Goal: Transaction & Acquisition: Purchase product/service

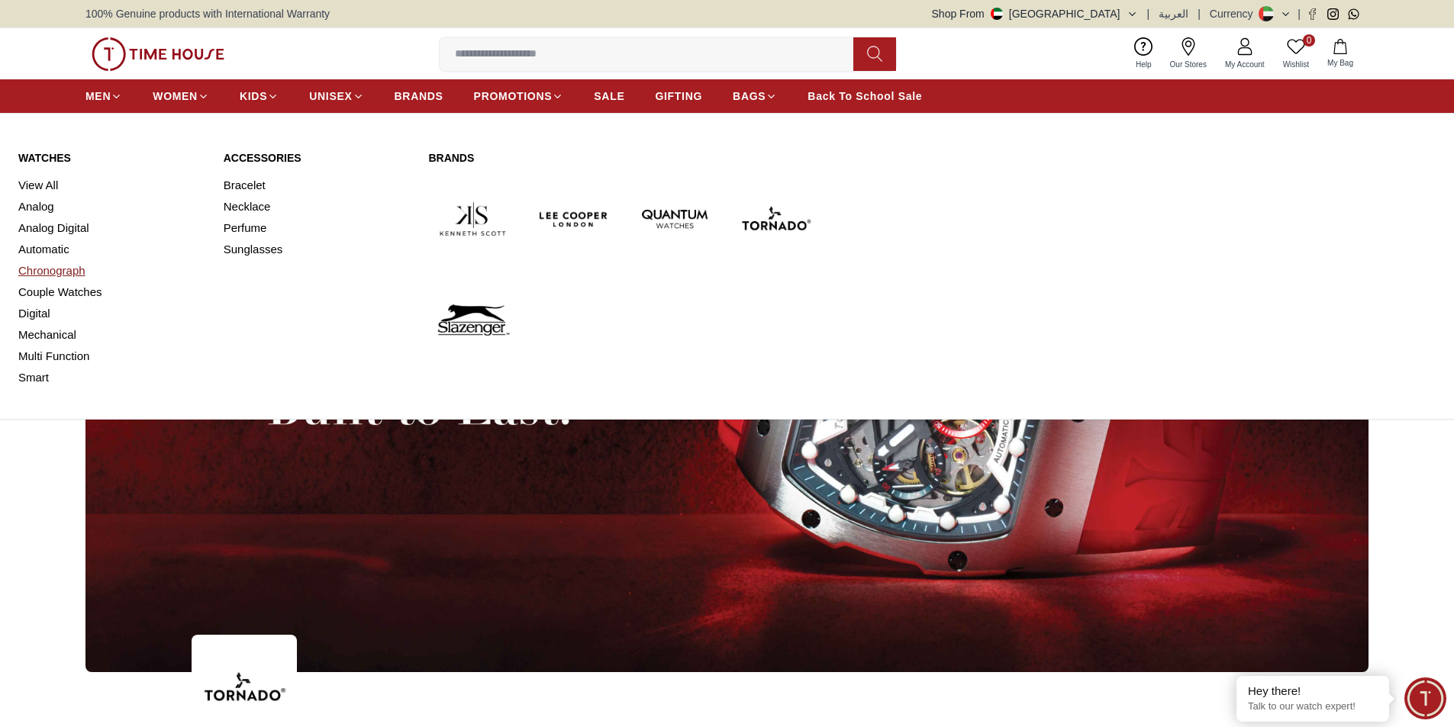
click at [52, 262] on link "Chronograph" at bounding box center [111, 270] width 187 height 21
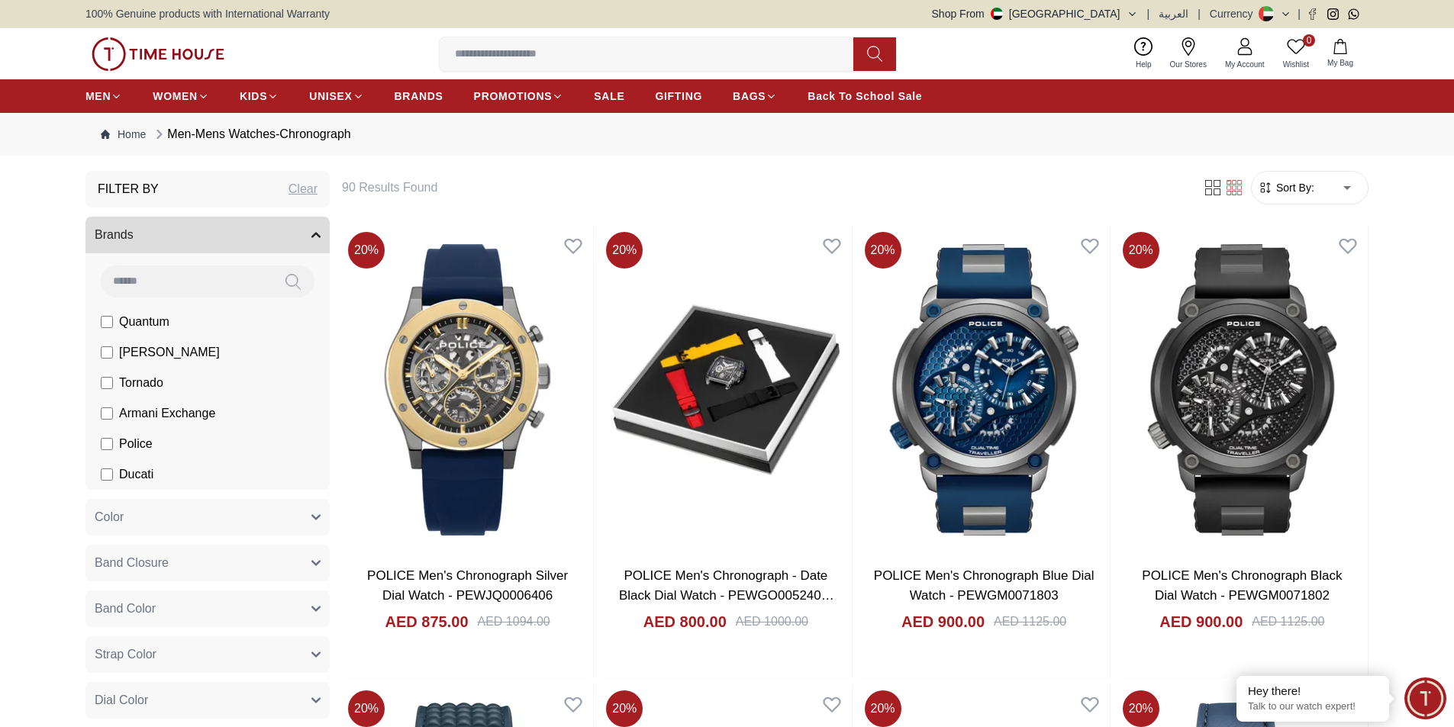
click at [205, 188] on div "Filter By Clear" at bounding box center [207, 189] width 244 height 37
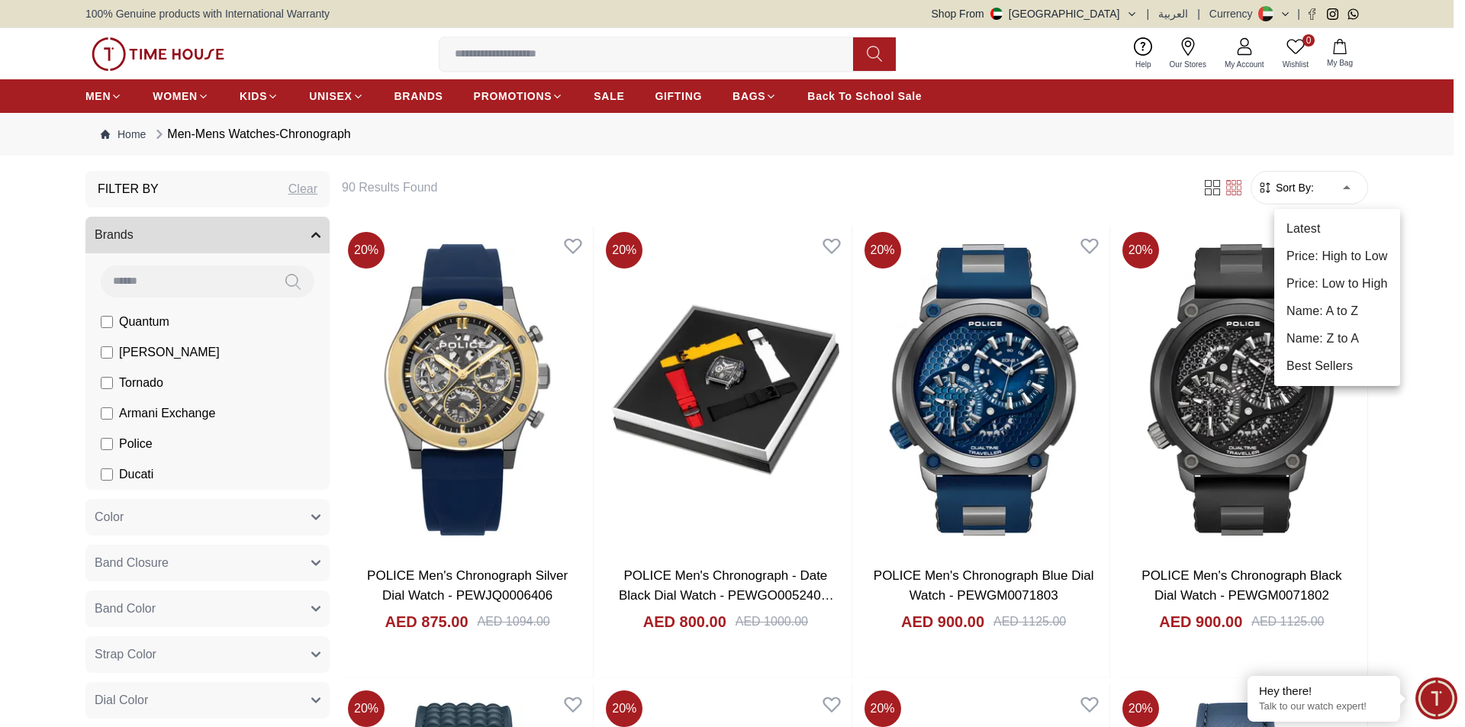
click at [1318, 282] on li "Price: Low to High" at bounding box center [1338, 283] width 126 height 27
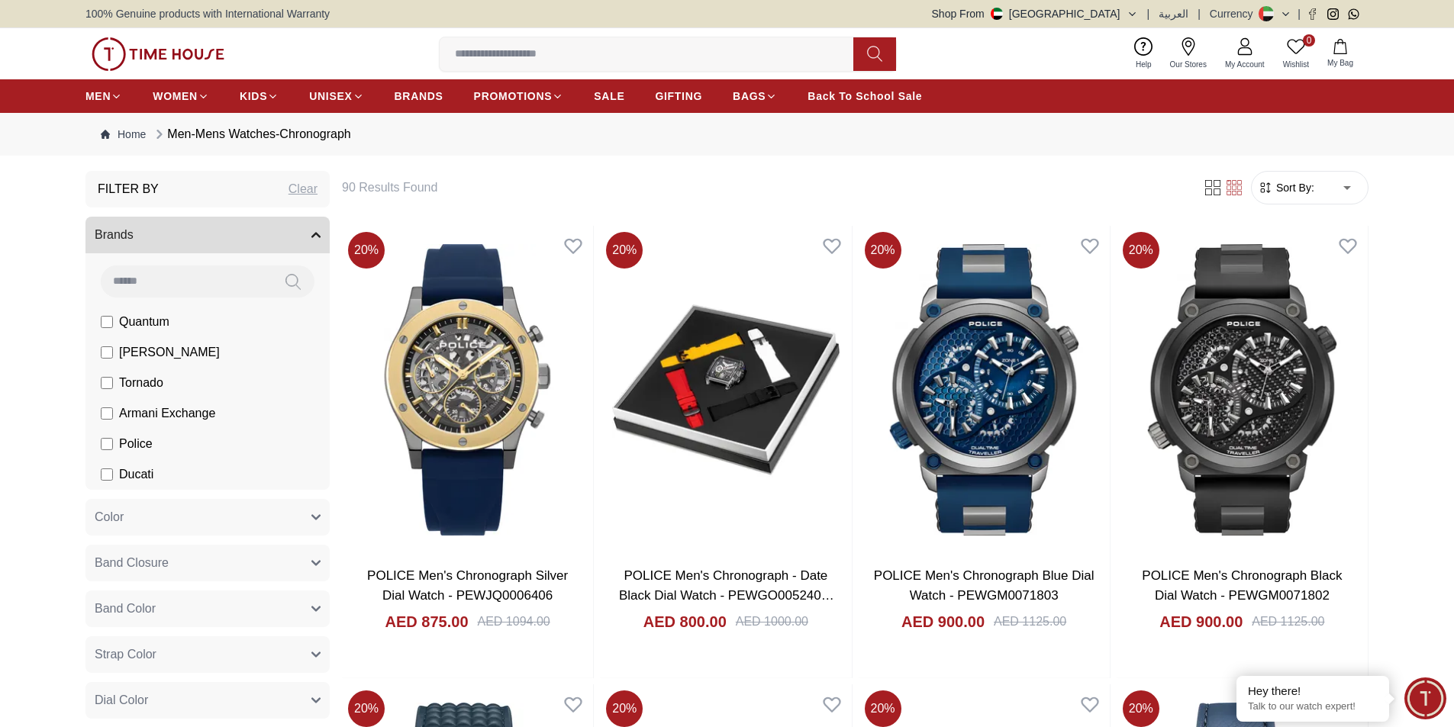
type input "*"
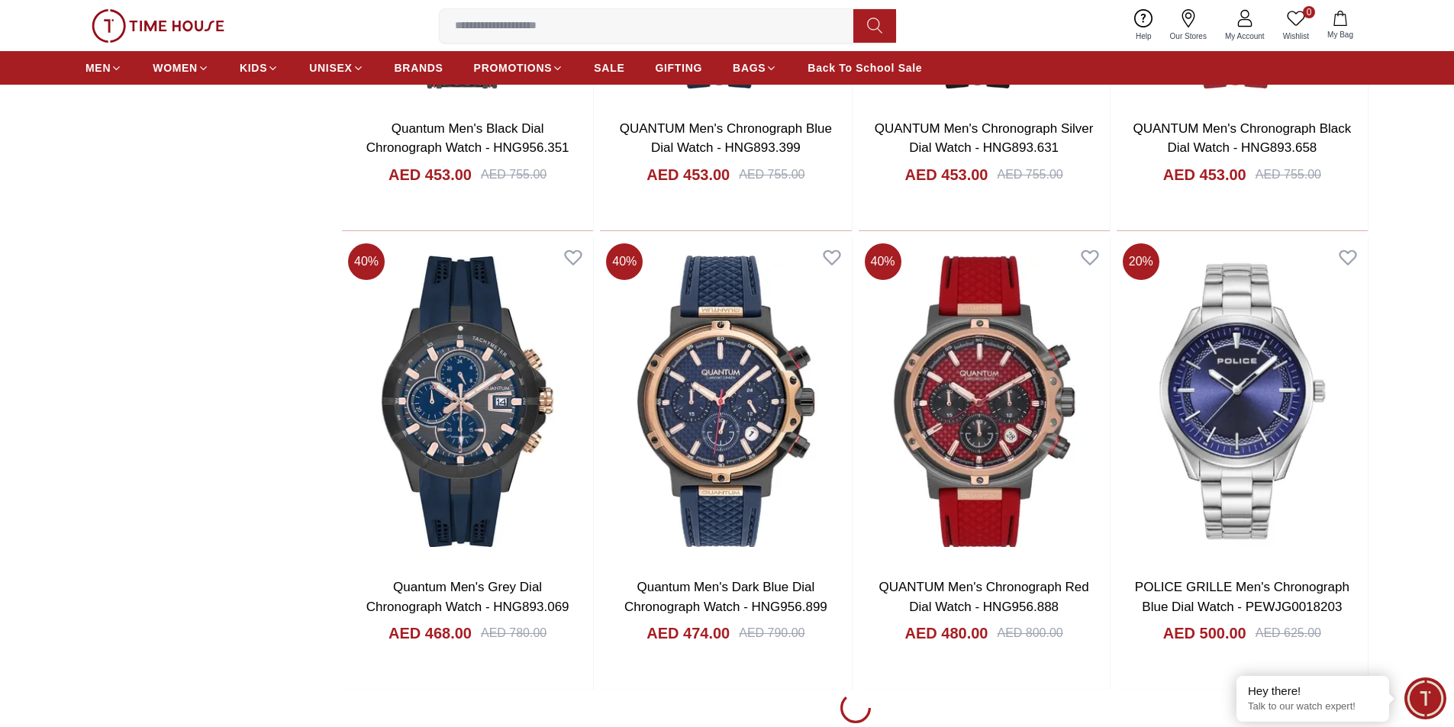
scroll to position [1832, 0]
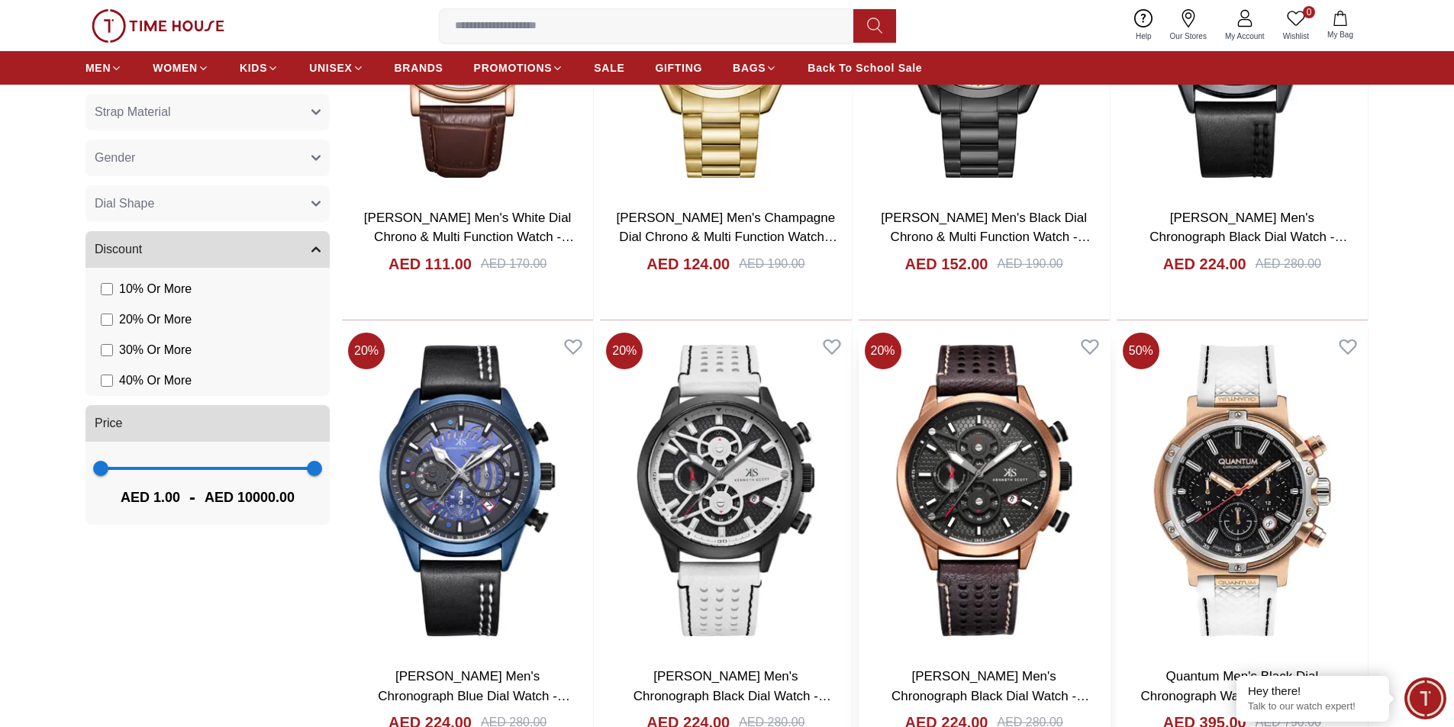
scroll to position [687, 0]
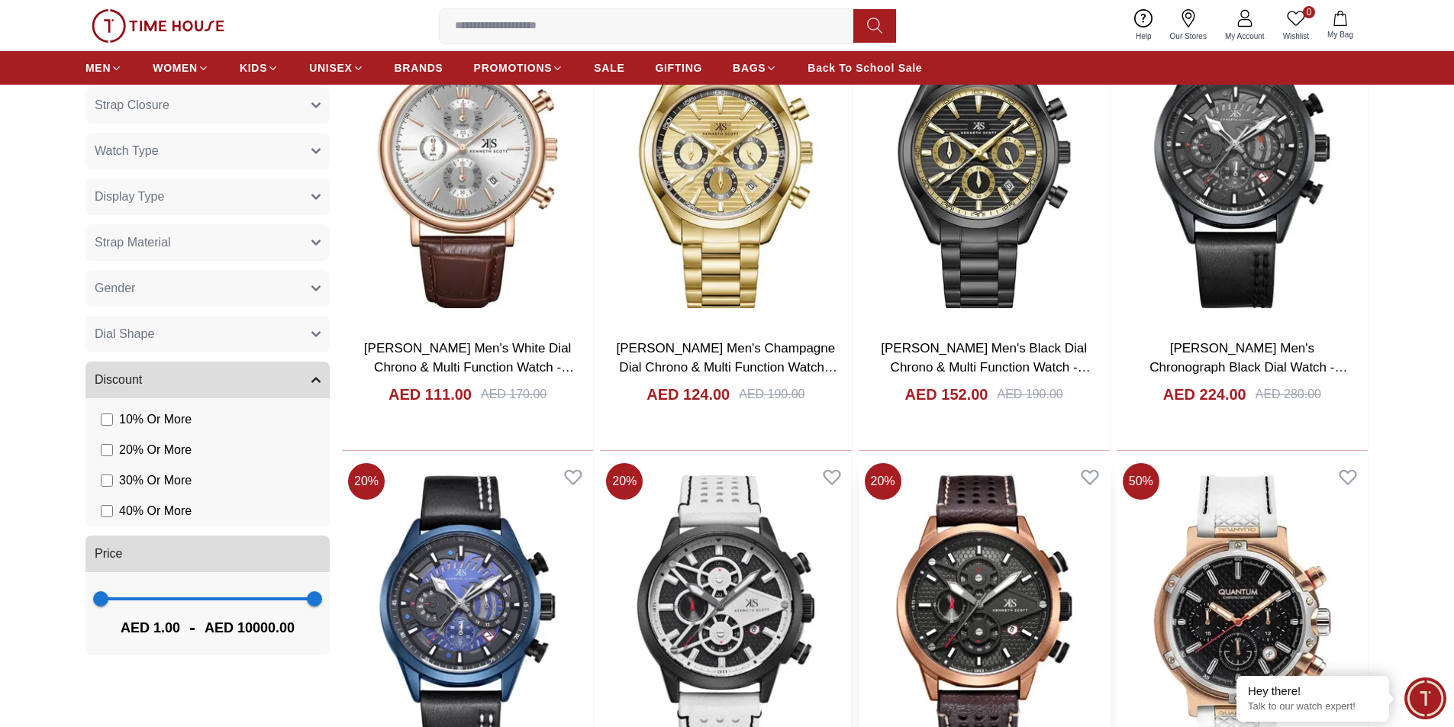
click at [1063, 555] on img at bounding box center [984, 621] width 251 height 328
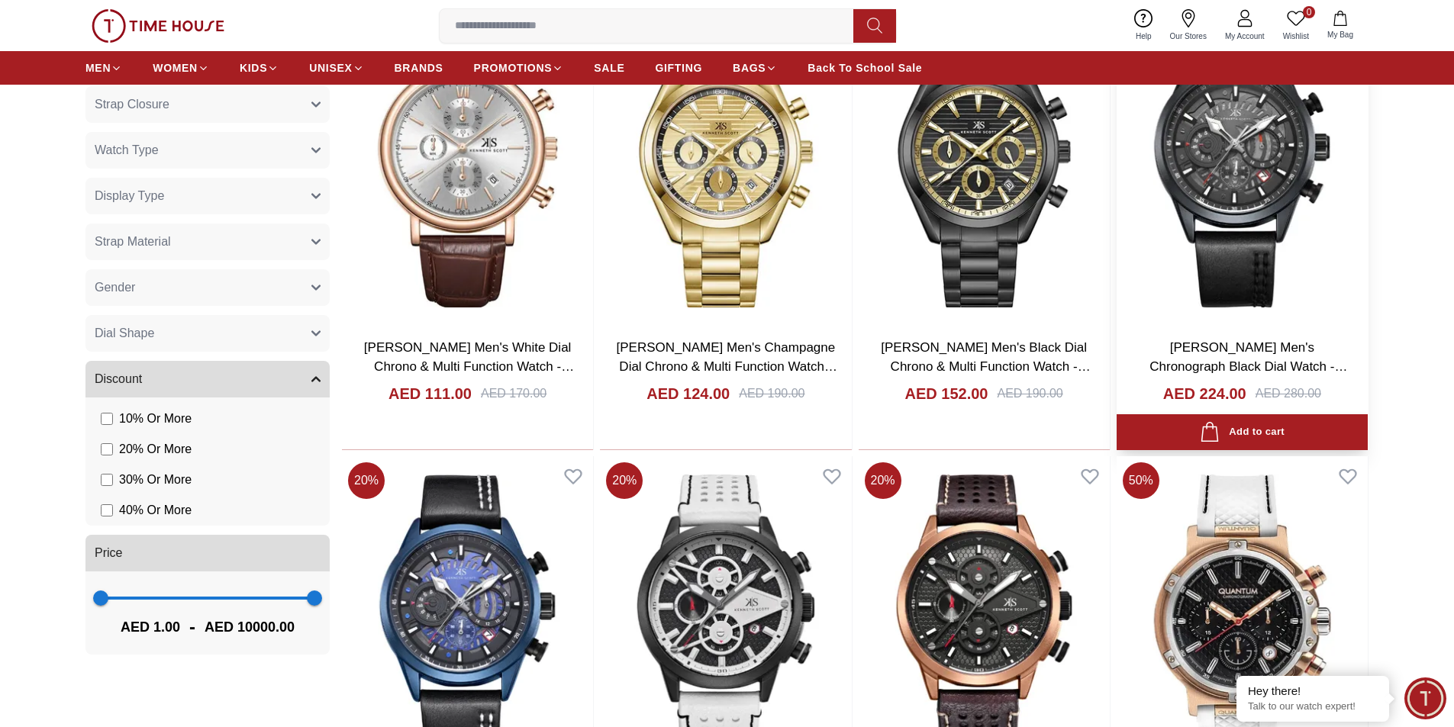
scroll to position [676, 0]
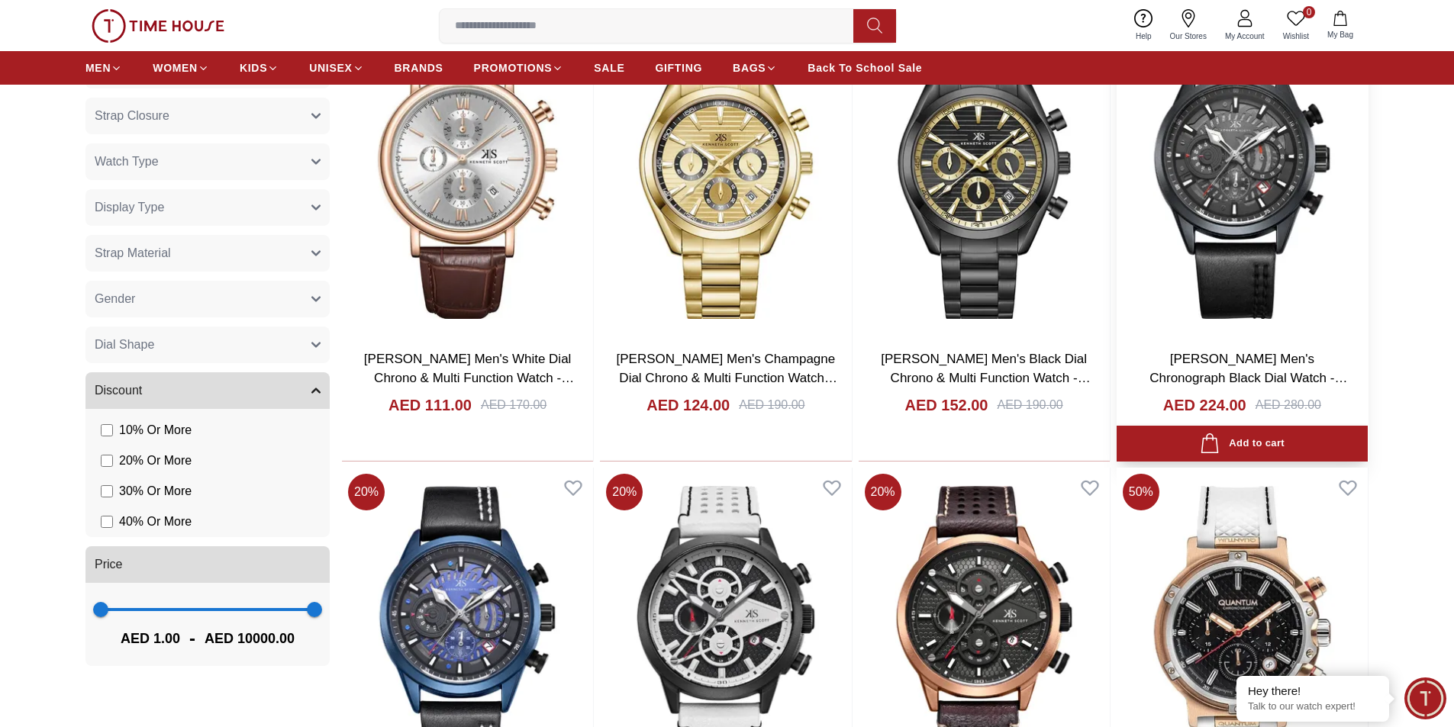
click at [1239, 362] on link "[PERSON_NAME] Men's Chronograph Black Dial Watch - K25107-BLBB" at bounding box center [1248, 378] width 198 height 53
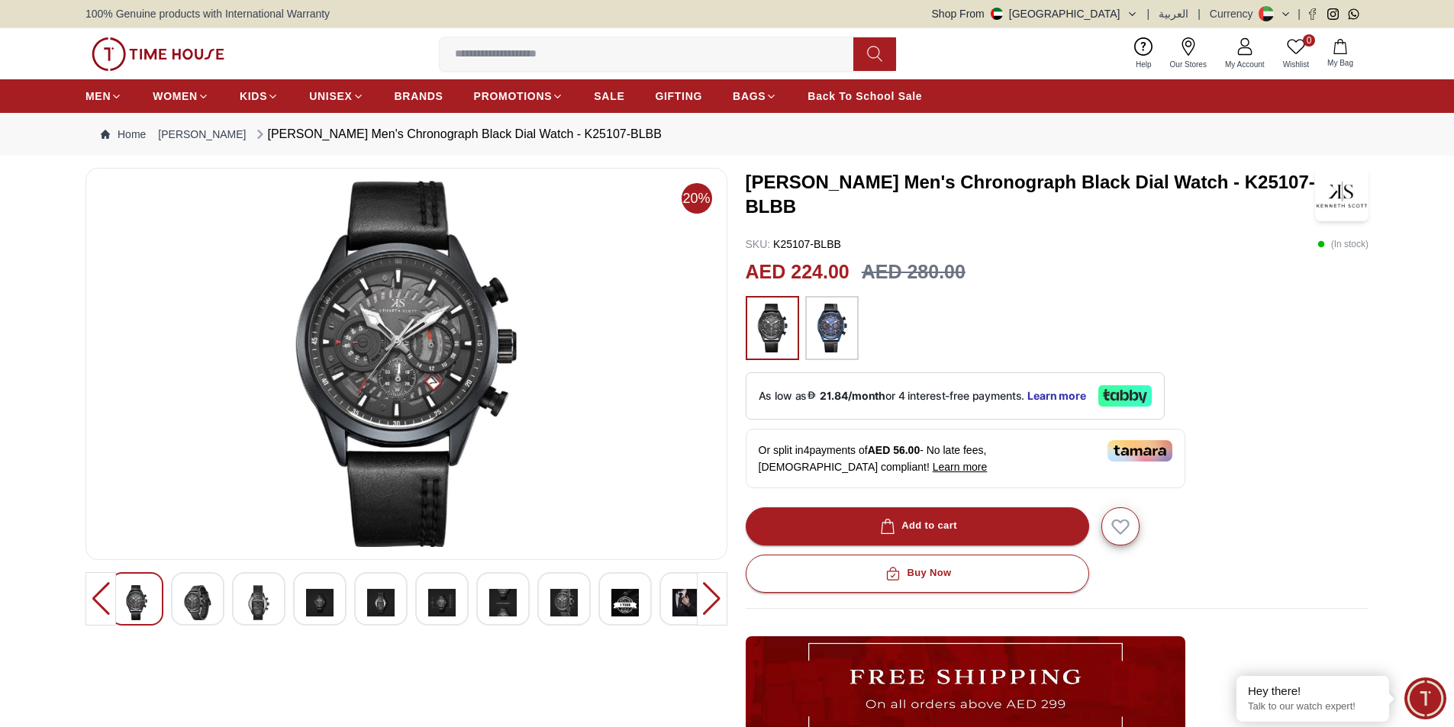
click at [208, 601] on img at bounding box center [197, 602] width 27 height 35
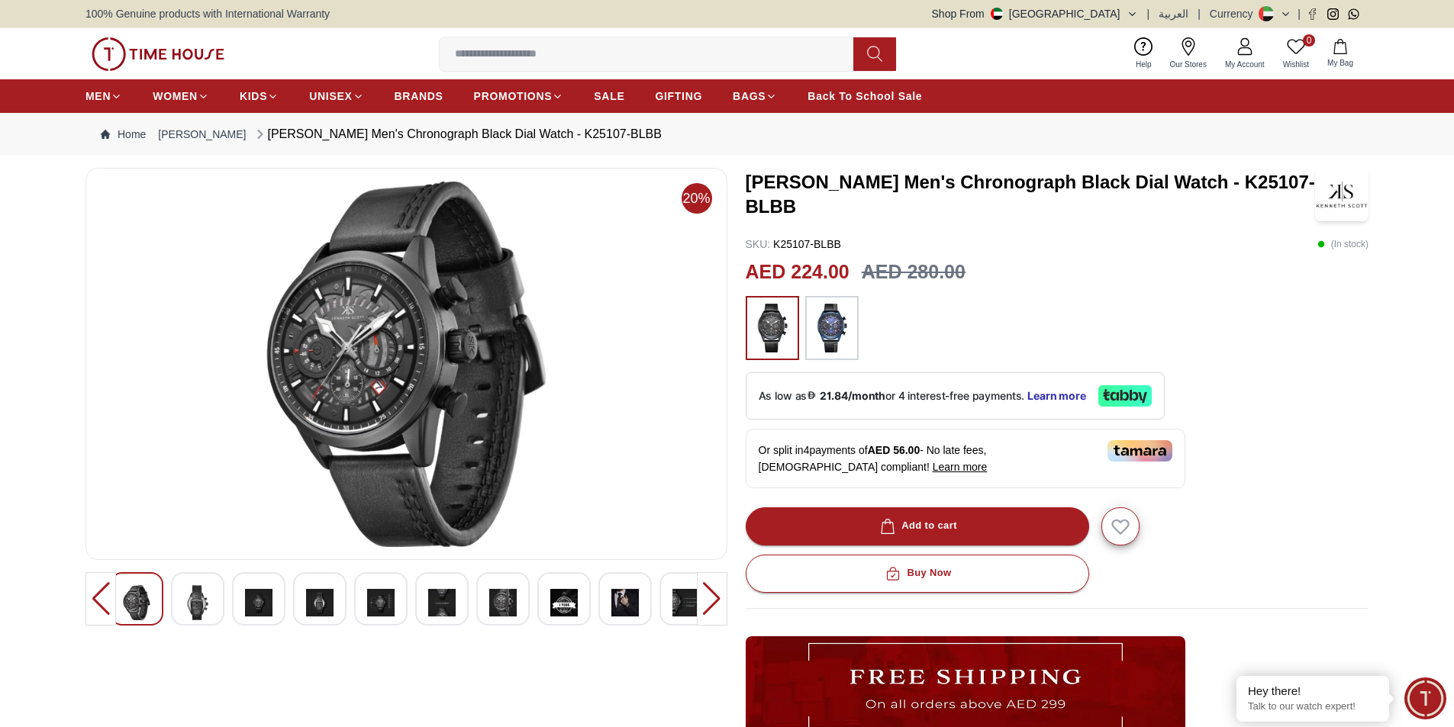
click at [250, 601] on img at bounding box center [258, 602] width 27 height 35
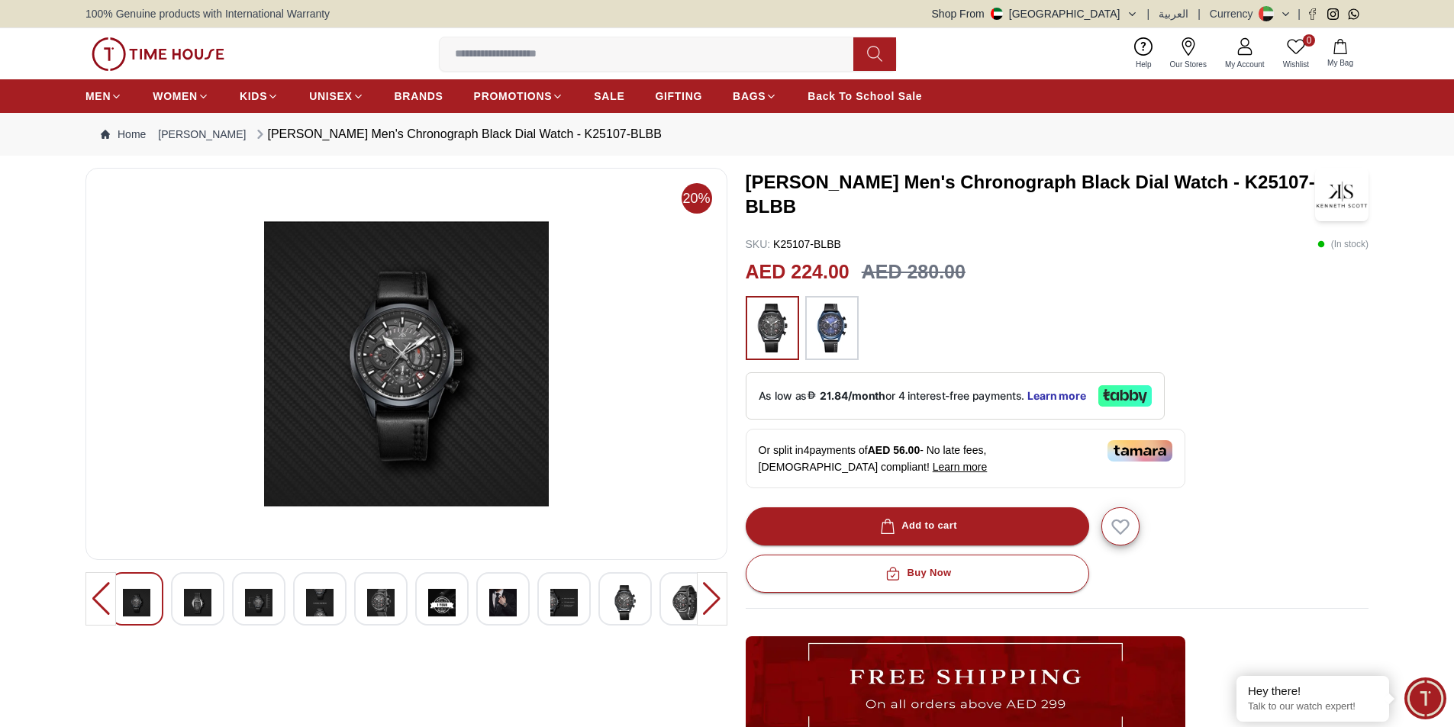
click at [460, 614] on div at bounding box center [441, 598] width 53 height 53
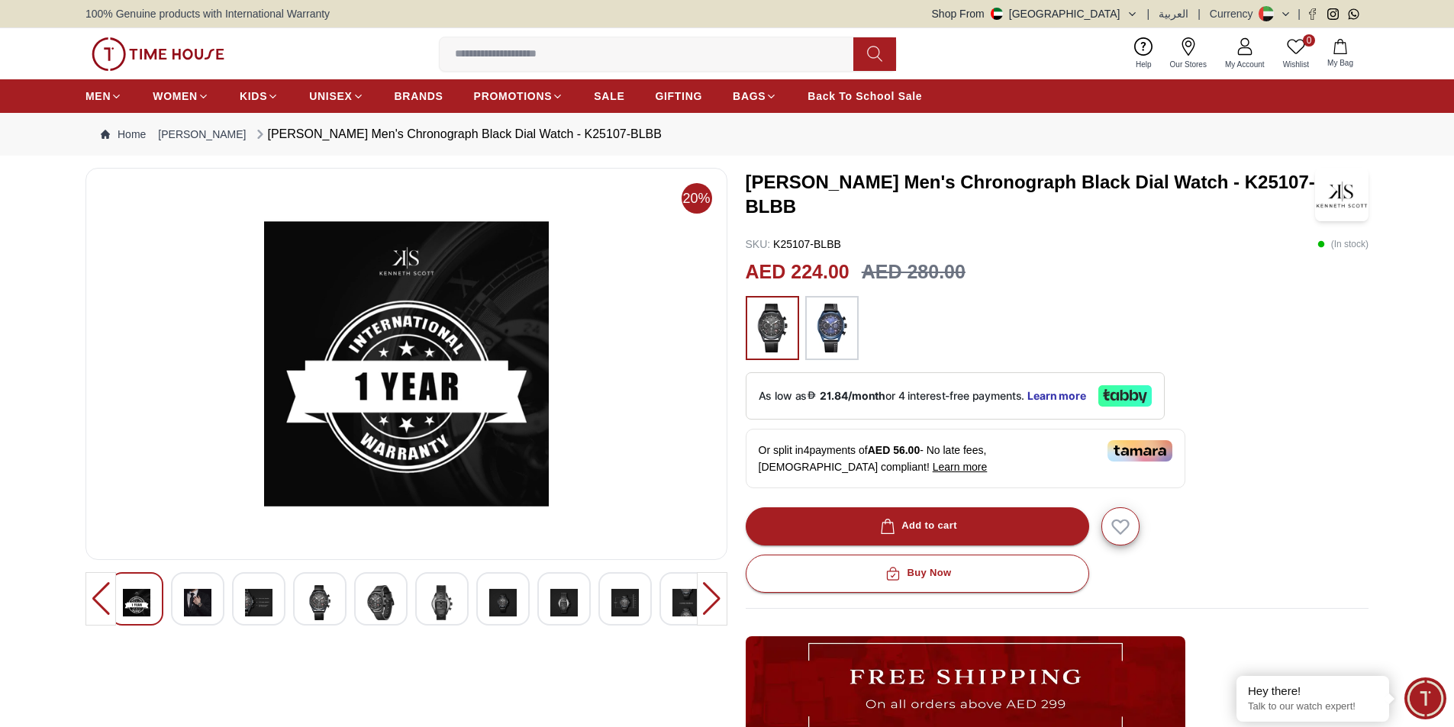
click at [553, 614] on img at bounding box center [563, 602] width 27 height 35
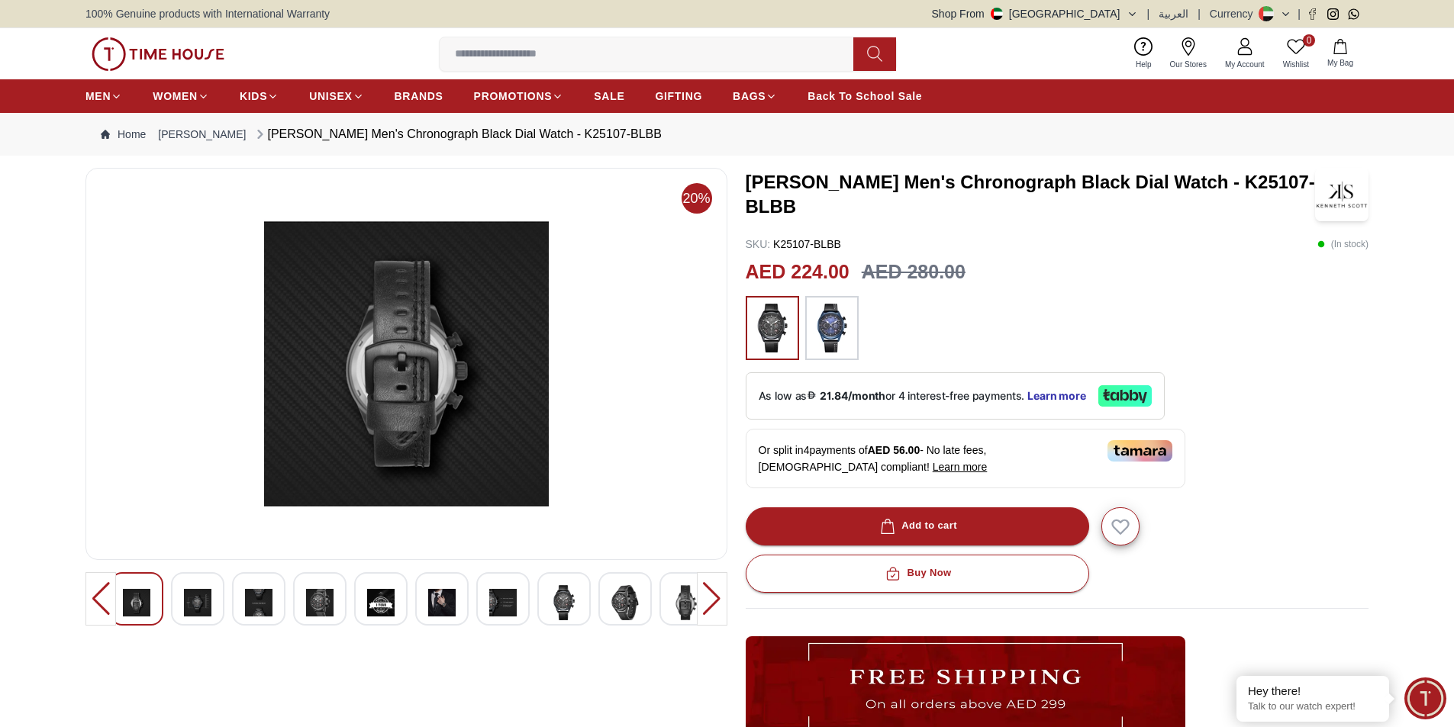
click at [509, 608] on img at bounding box center [502, 602] width 27 height 35
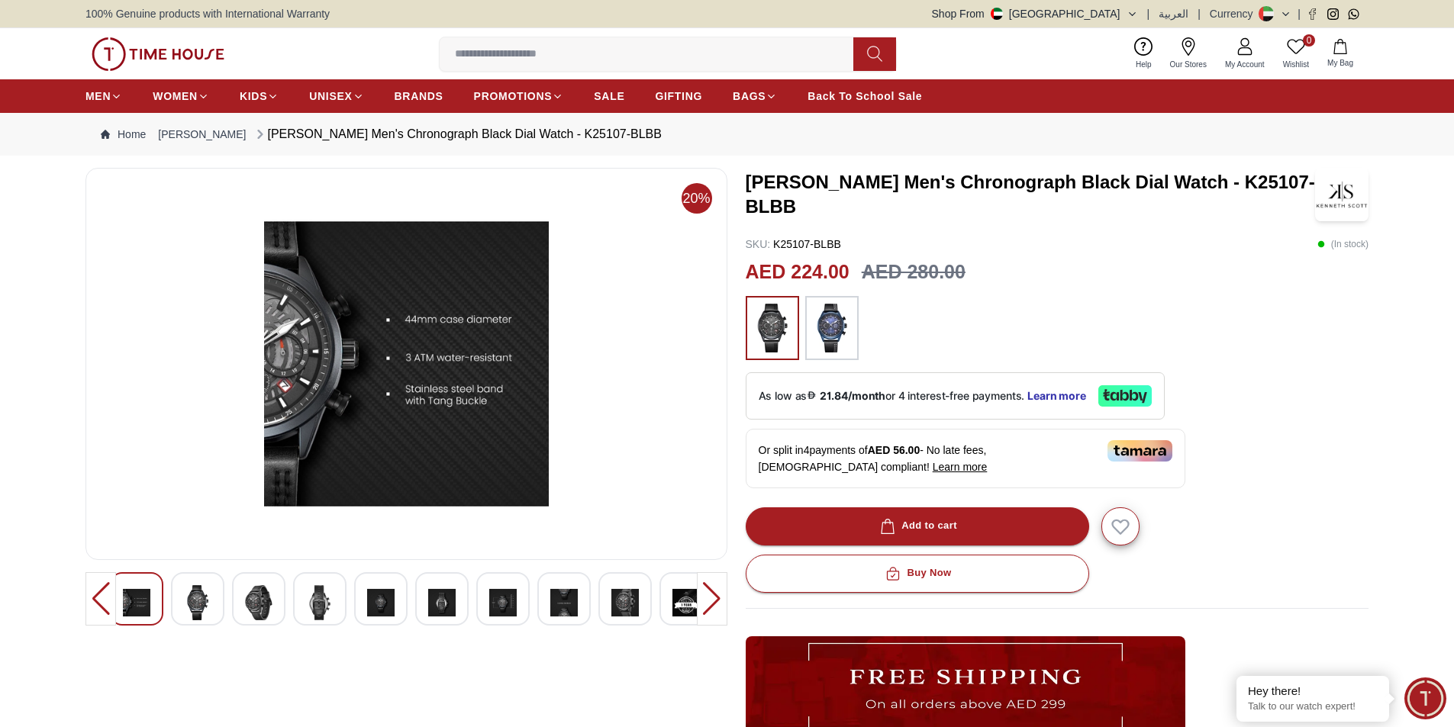
click at [506, 604] on img at bounding box center [502, 602] width 27 height 35
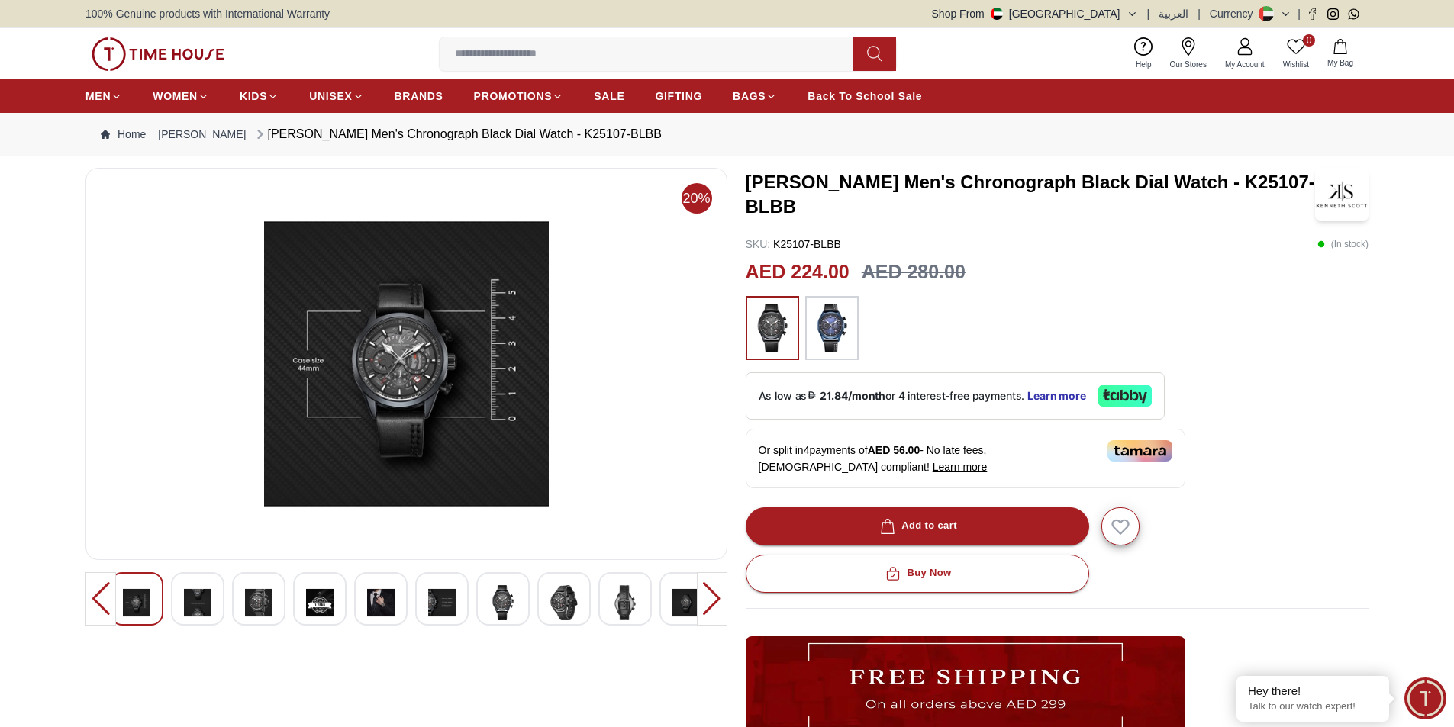
click at [495, 604] on img at bounding box center [502, 602] width 27 height 35
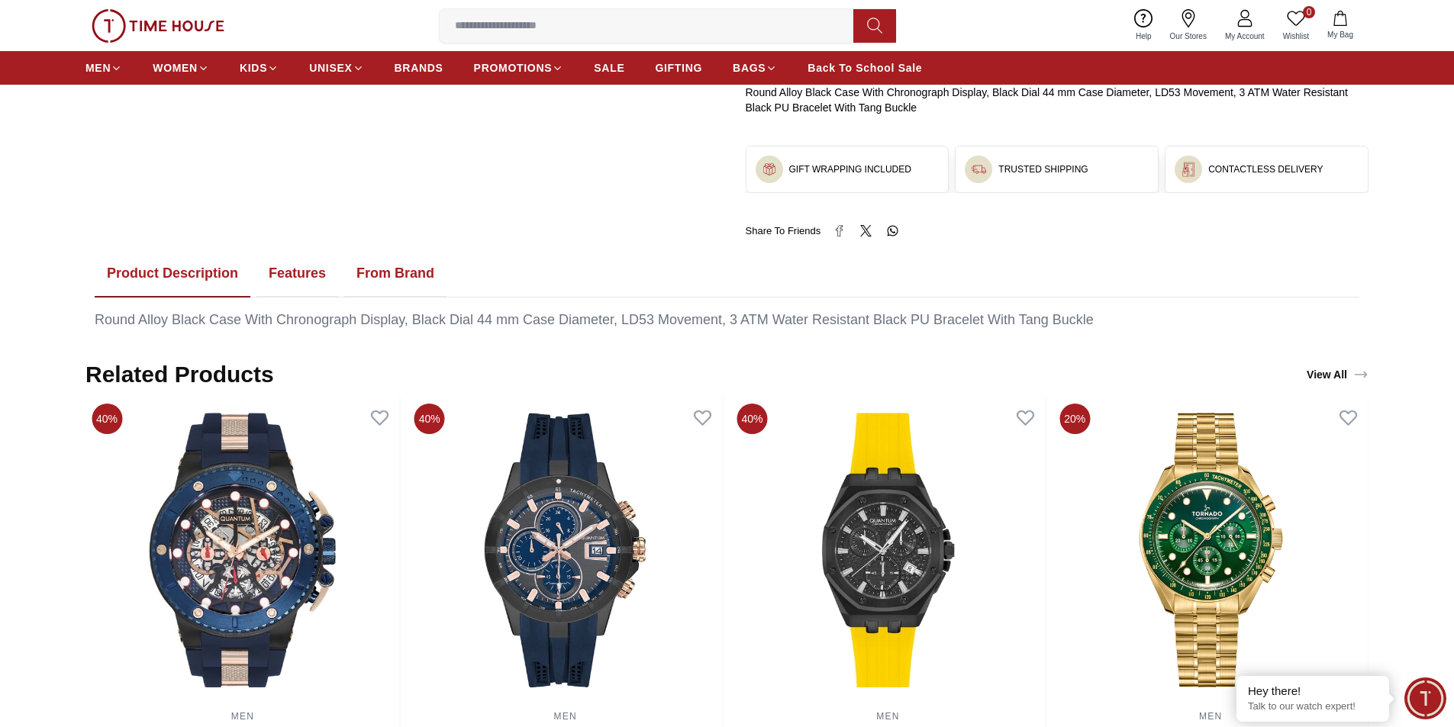
scroll to position [840, 0]
